Goal: Task Accomplishment & Management: Manage account settings

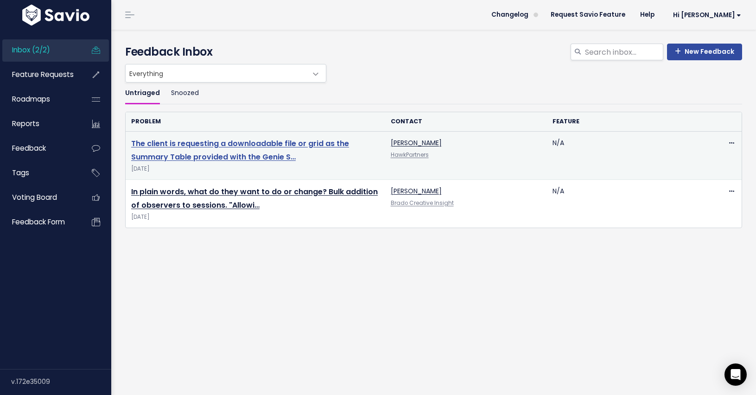
click at [168, 143] on link "The client is requesting a downloadable file or grid as the Summary Table provi…" at bounding box center [240, 150] width 218 height 24
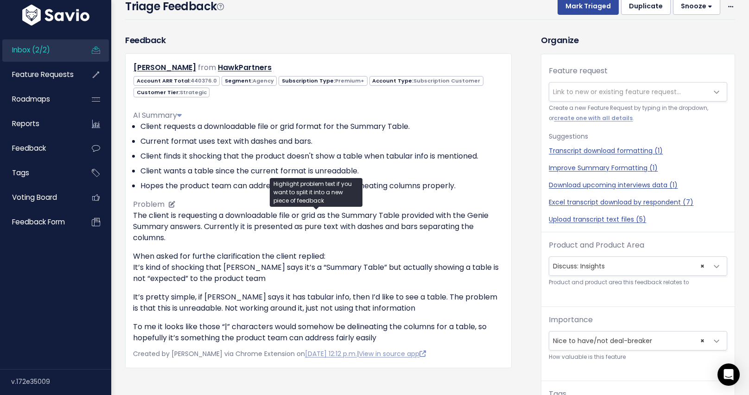
scroll to position [47, 0]
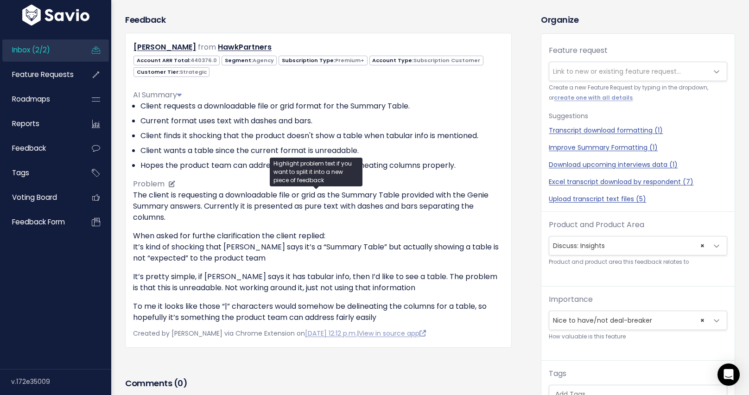
click at [216, 215] on p "The client is requesting a downloadable file or grid as the Summary Table provi…" at bounding box center [318, 206] width 371 height 33
click at [522, 143] on div "Feedback Leigh from HawkPartners" at bounding box center [326, 246] width 416 height 467
click at [597, 69] on span "Link to new or existing feature request..." at bounding box center [617, 71] width 128 height 9
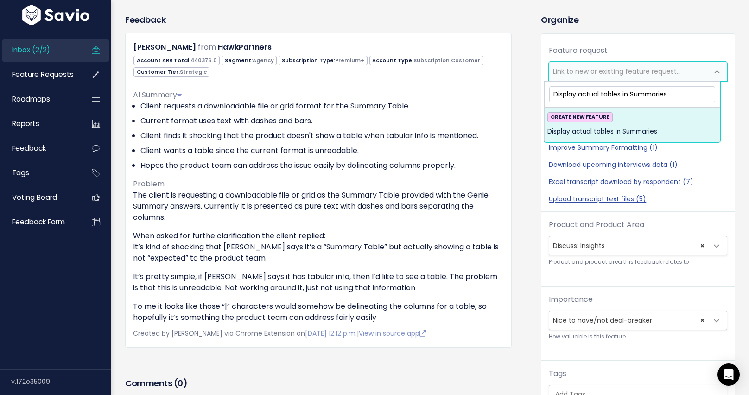
type input "Display actual tables in Summaries"
click at [595, 129] on span "Display actual tables in Summaries" at bounding box center [602, 131] width 110 height 11
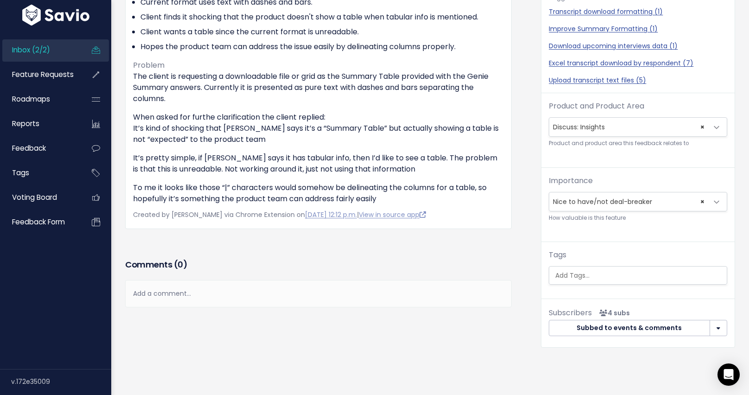
scroll to position [199, 0]
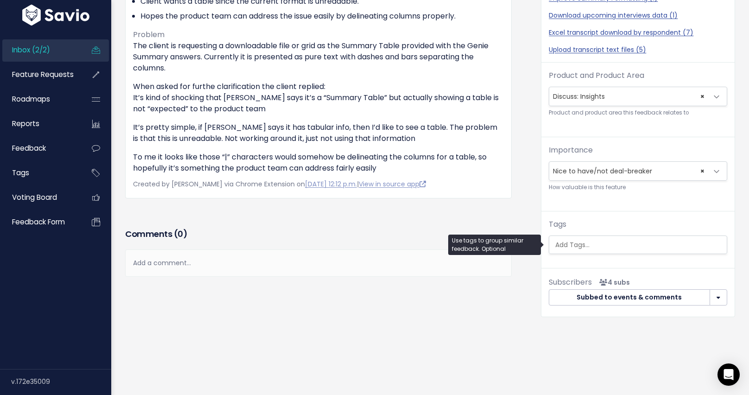
click at [594, 241] on input "search" at bounding box center [639, 245] width 175 height 10
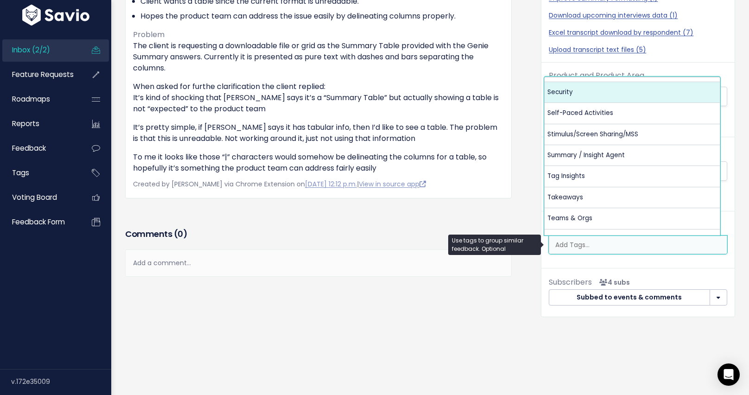
scroll to position [462, 0]
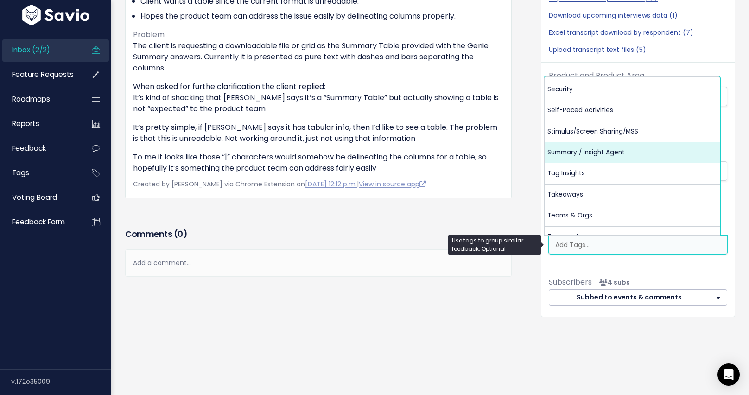
select select "13490"
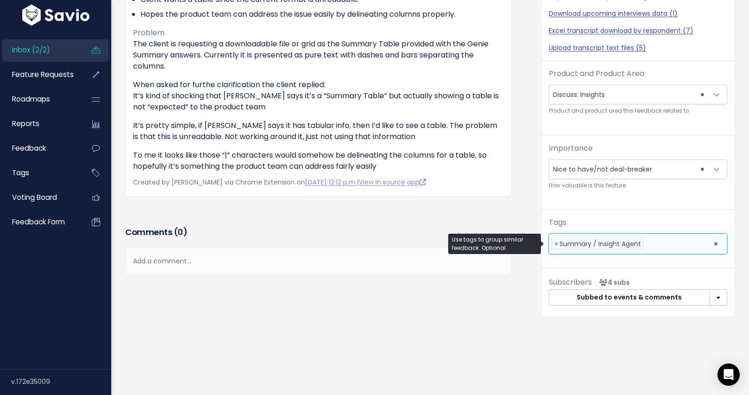
click at [525, 136] on div "Feedback Leigh from HawkPartners" at bounding box center [326, 96] width 416 height 469
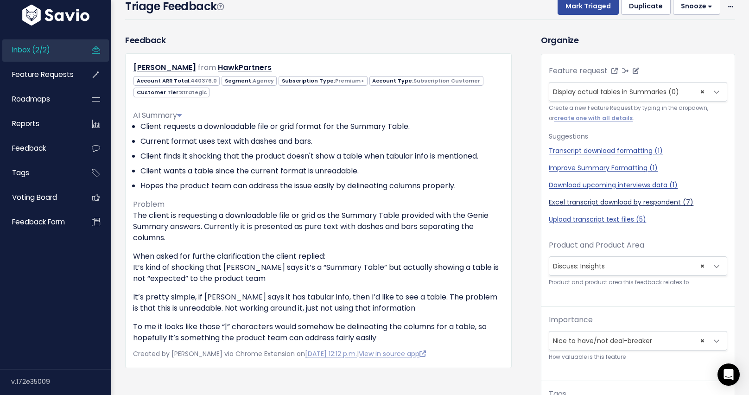
scroll to position [0, 0]
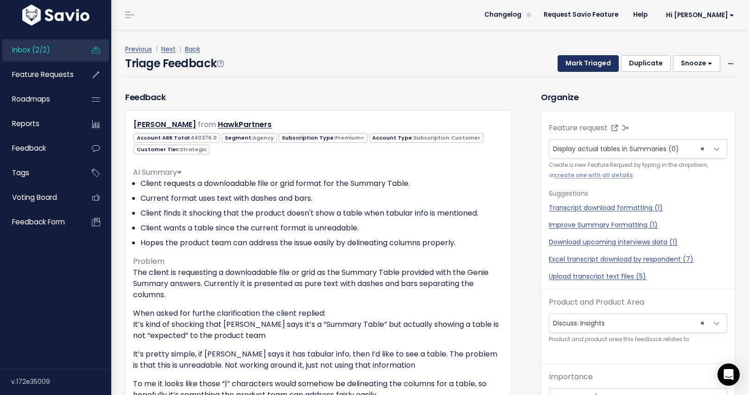
click at [601, 66] on button "Mark Triaged" at bounding box center [588, 63] width 61 height 17
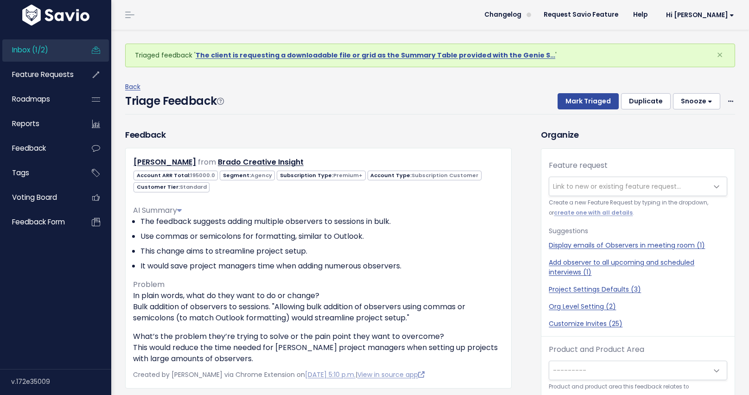
click at [47, 50] on span "Inbox (1/2)" at bounding box center [30, 50] width 36 height 10
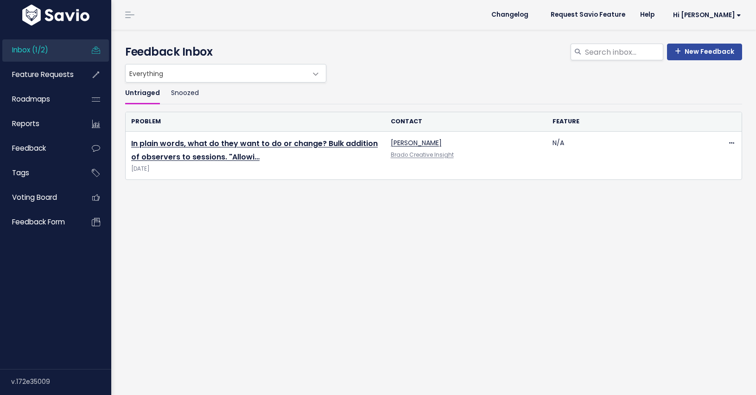
click at [397, 81] on div "Everything Any Product: Any Product Area Any Product: No Product Area No Produc…" at bounding box center [431, 73] width 617 height 19
